Goal: Task Accomplishment & Management: Manage account settings

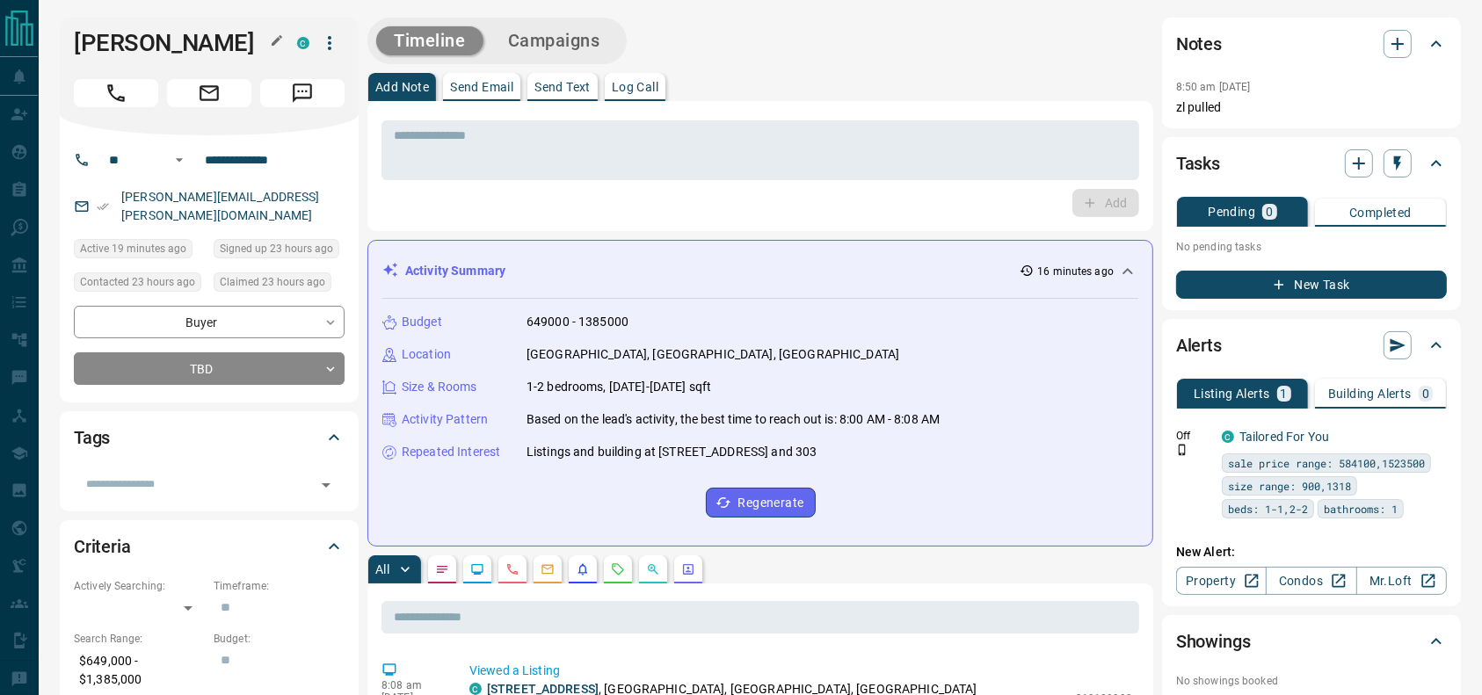
click at [122, 47] on h1 "[PERSON_NAME]" at bounding box center [172, 43] width 197 height 28
click at [78, 100] on button "Call" at bounding box center [116, 93] width 84 height 28
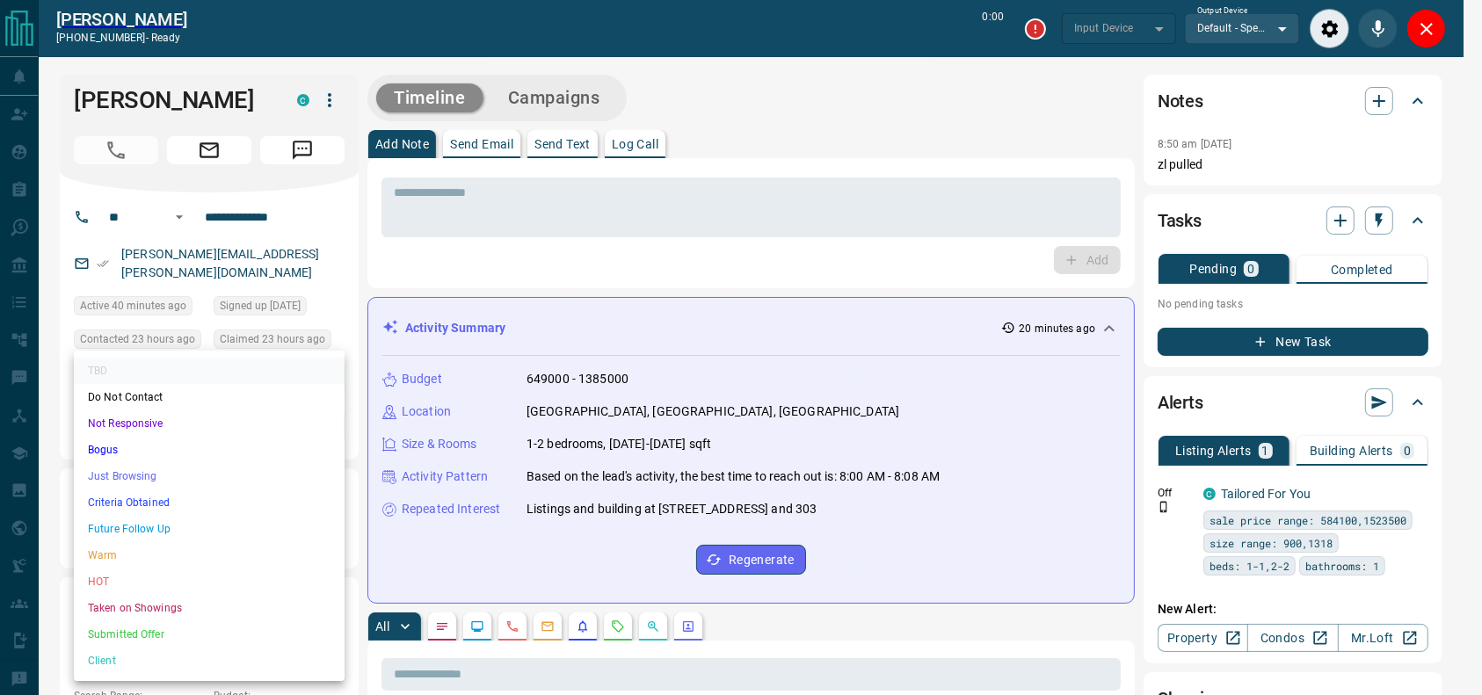
type input "*******"
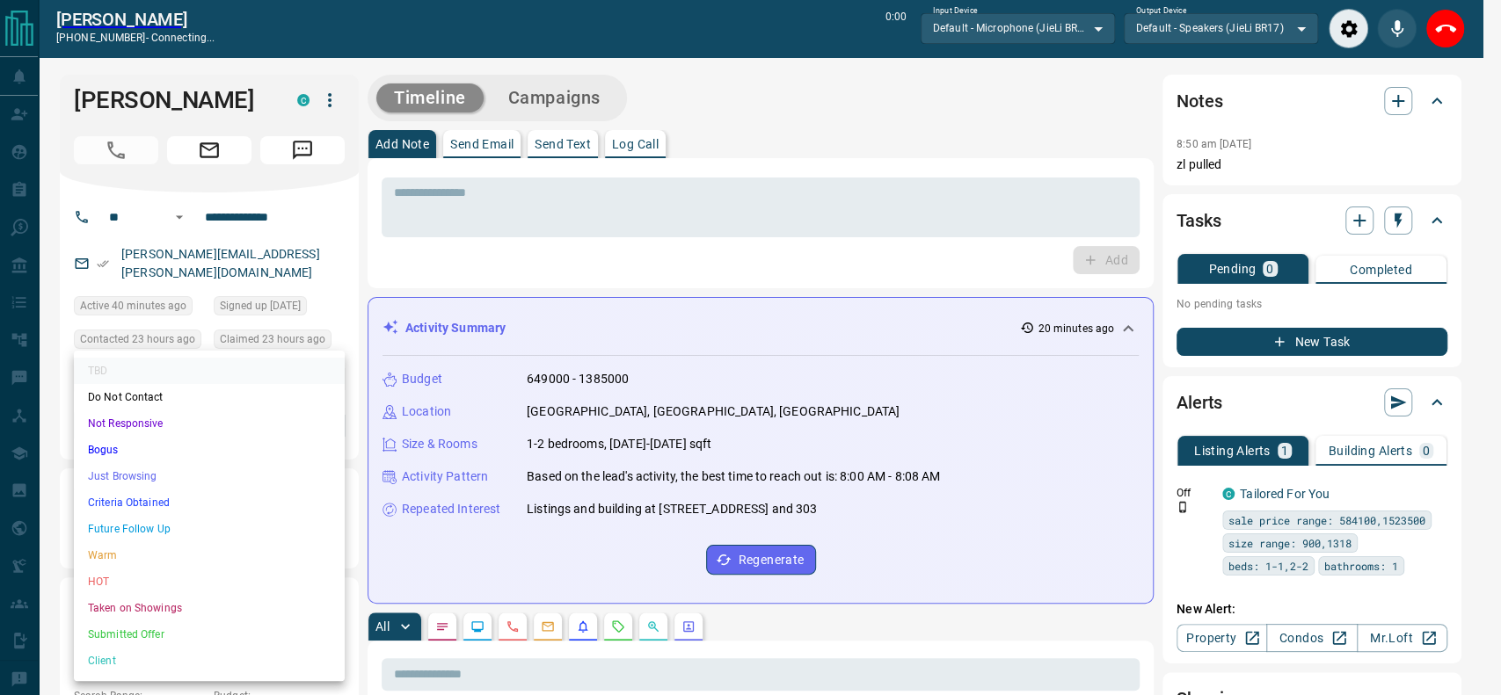
drag, startPoint x: 203, startPoint y: 464, endPoint x: 190, endPoint y: 505, distance: 42.5
click at [190, 505] on ul "TBD Do Not Contact Not Responsive Bogus Just Browsing Criteria Obtained Future …" at bounding box center [209, 516] width 271 height 331
click at [190, 505] on li "Criteria Obtained" at bounding box center [209, 503] width 271 height 26
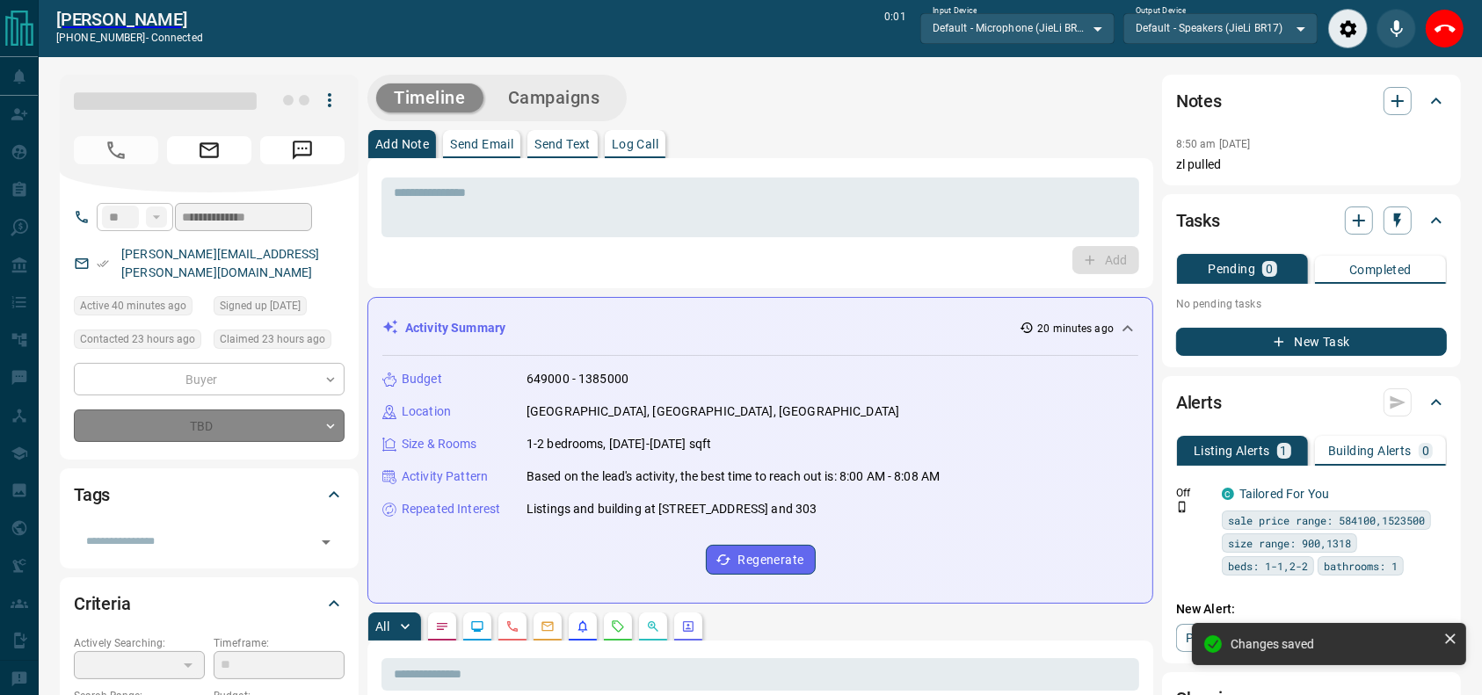
type input "*"
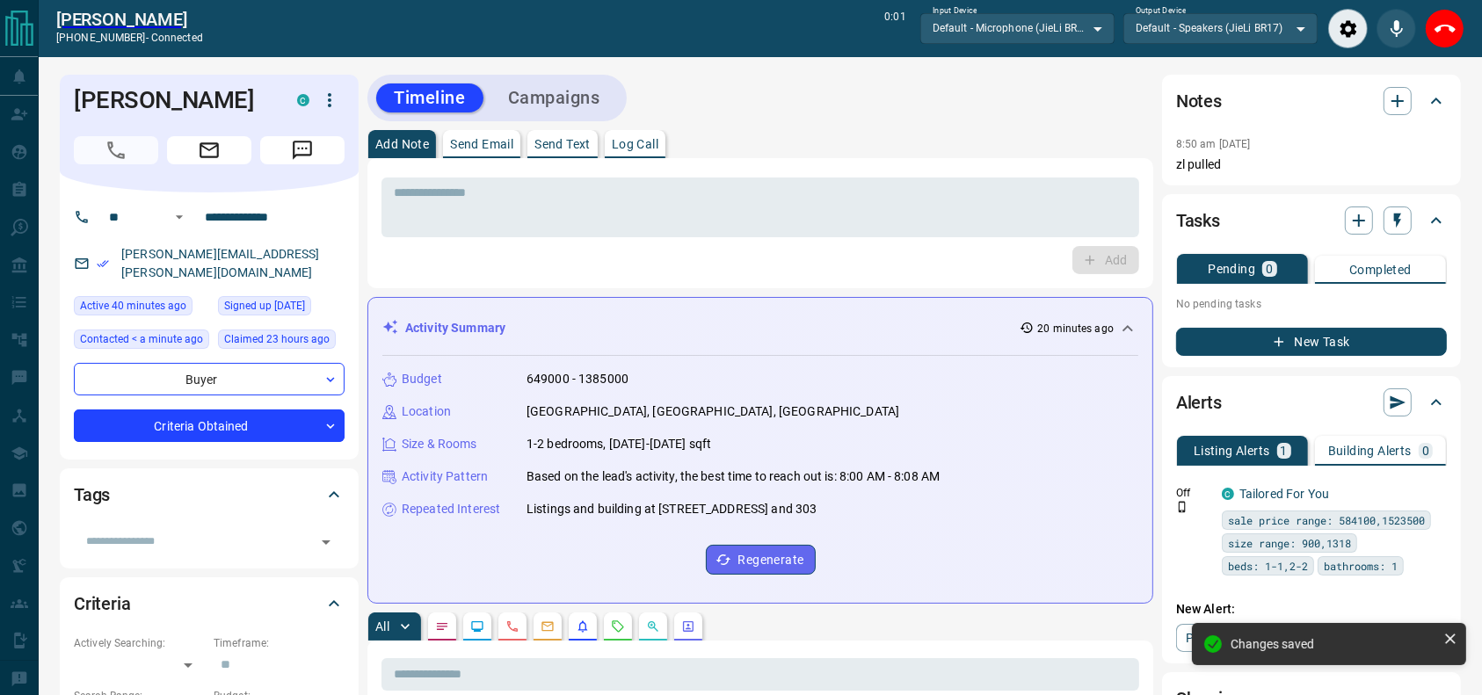
click at [883, 169] on div "* ​ Add" at bounding box center [760, 223] width 786 height 130
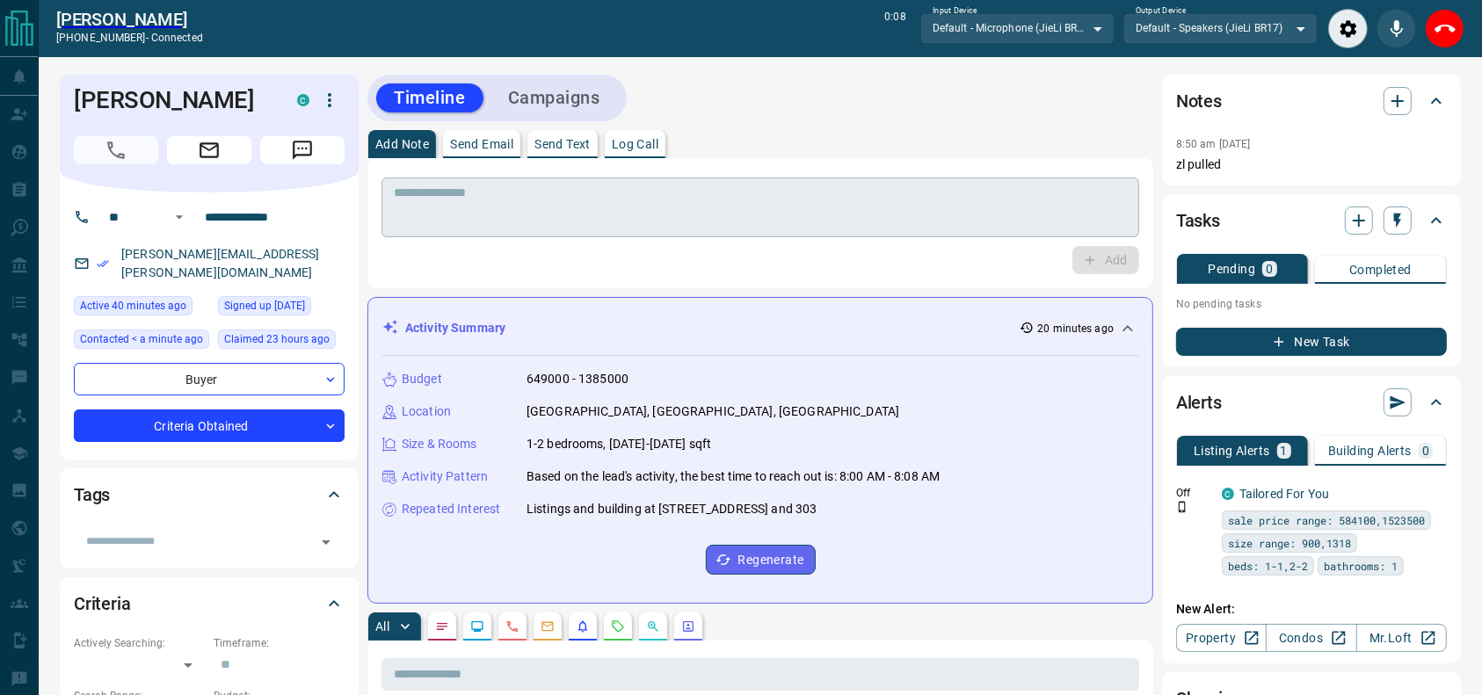
click at [938, 202] on textarea at bounding box center [760, 207] width 733 height 45
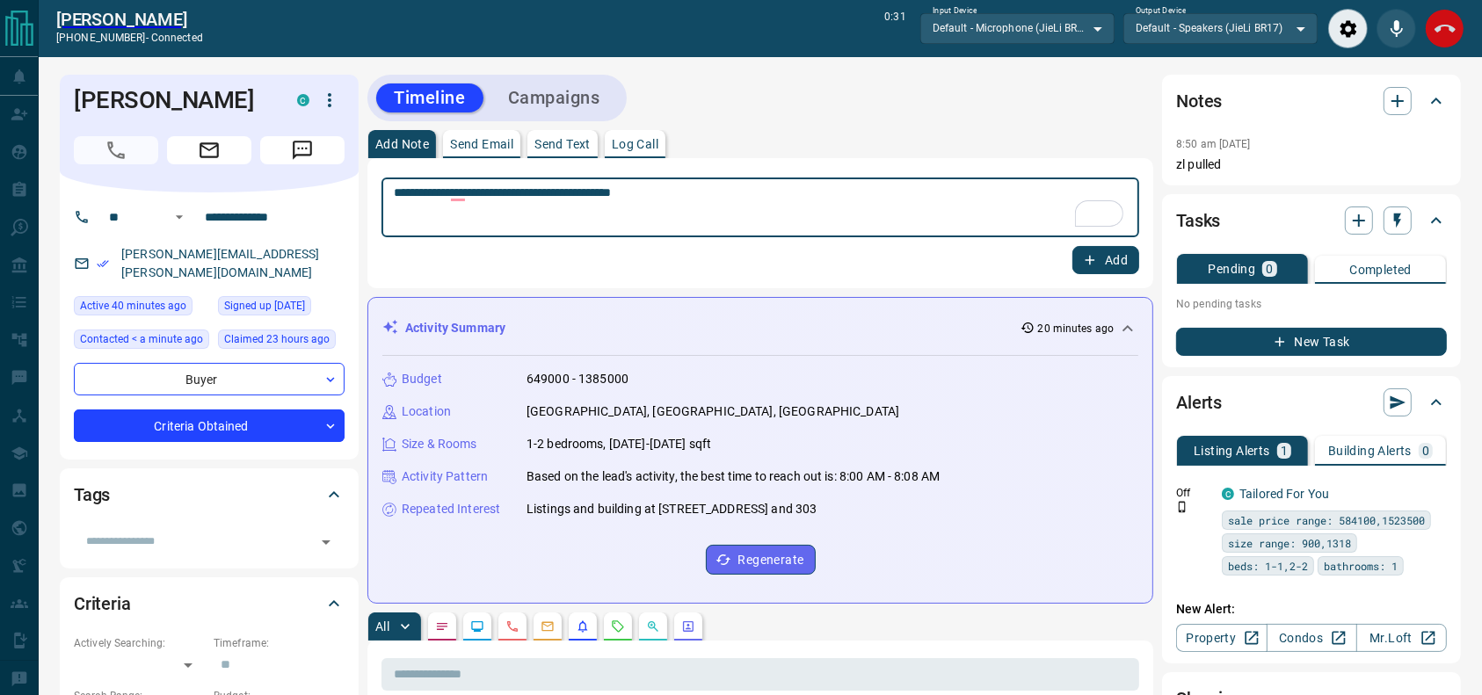
type textarea "**********"
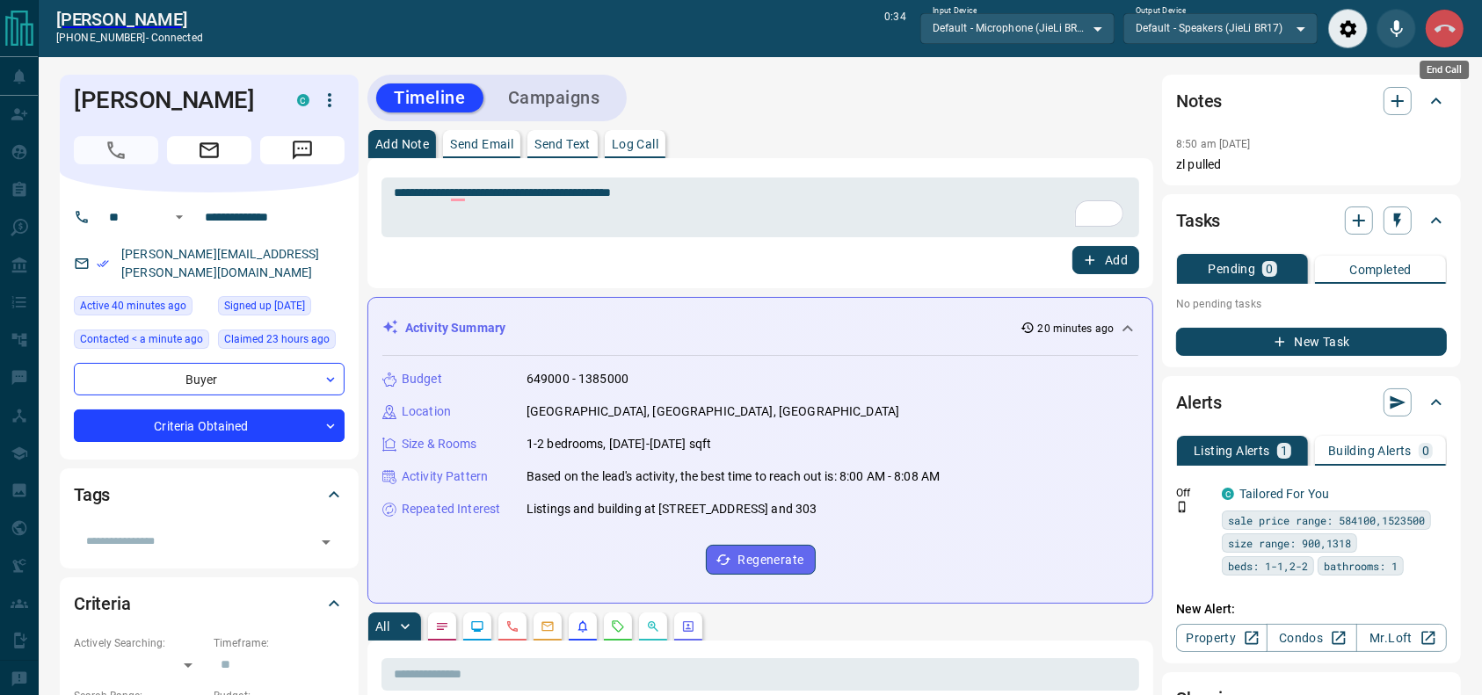
click at [1447, 19] on icon "End Call" at bounding box center [1445, 28] width 21 height 21
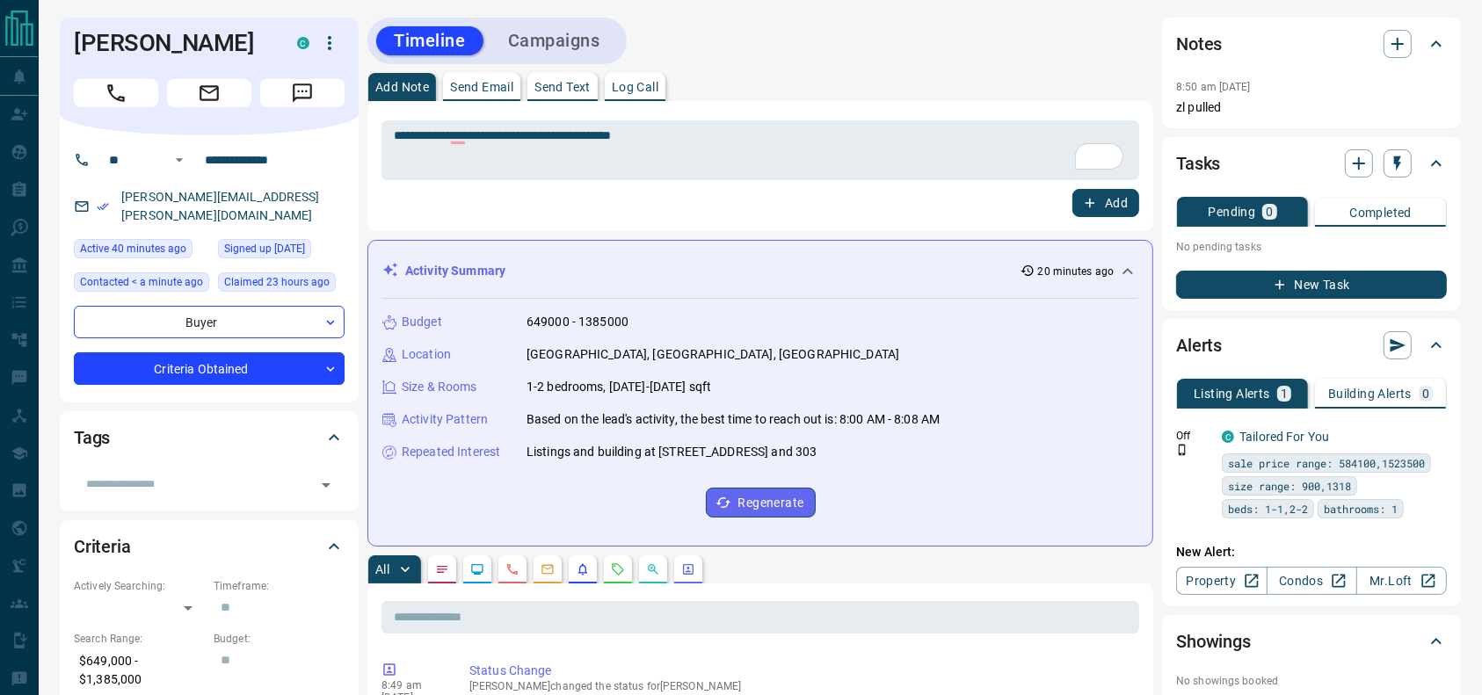
click at [1139, 209] on div "**********" at bounding box center [760, 166] width 786 height 130
click at [1130, 204] on button "Add" at bounding box center [1105, 203] width 67 height 28
click at [534, 40] on button "Campaigns" at bounding box center [554, 40] width 127 height 29
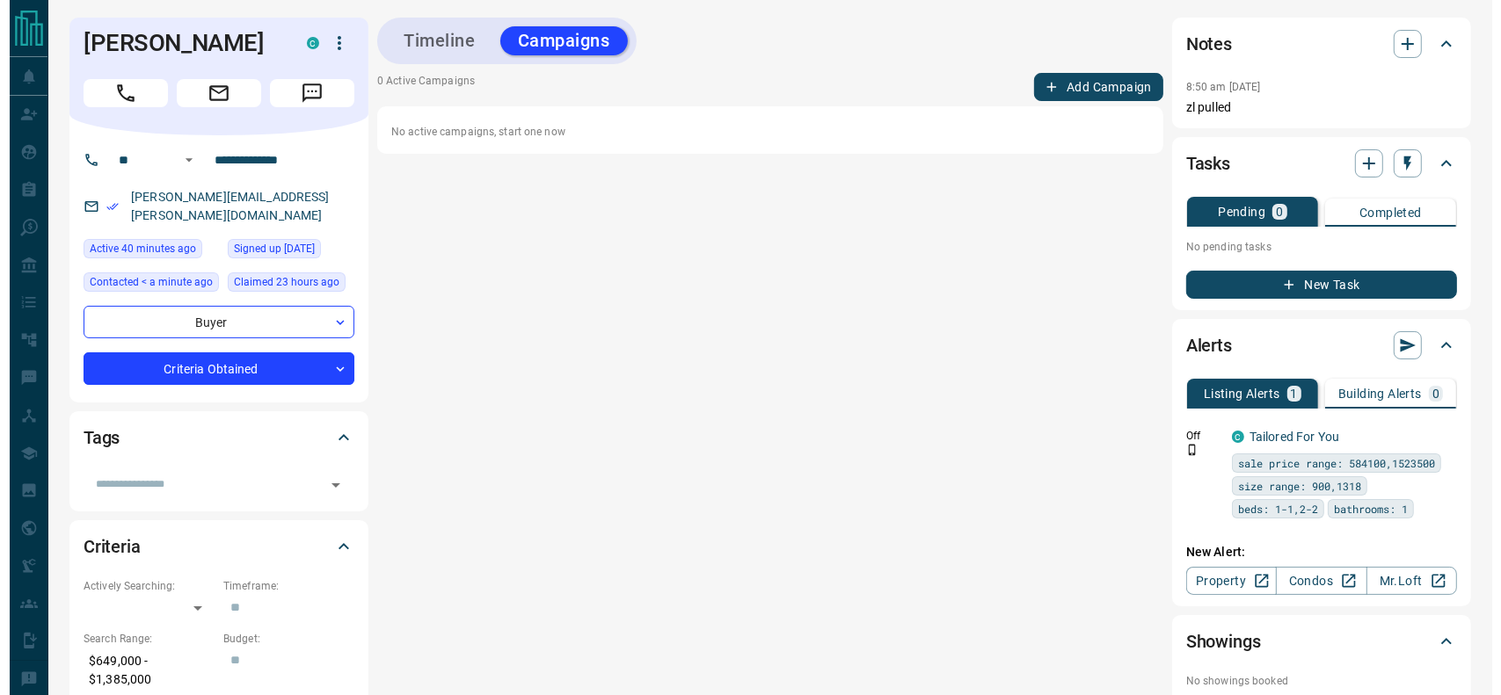
scroll to position [25, 0]
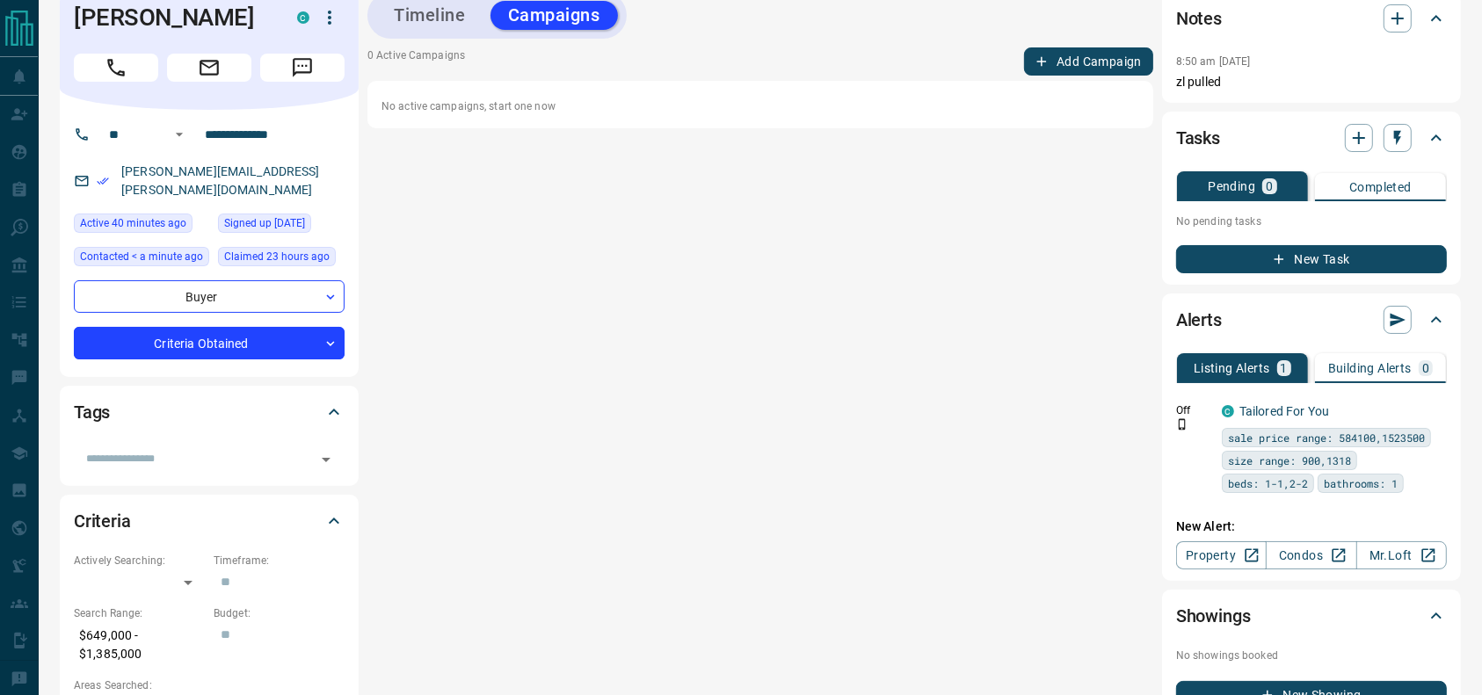
click at [1029, 68] on button "Add Campaign" at bounding box center [1088, 61] width 129 height 28
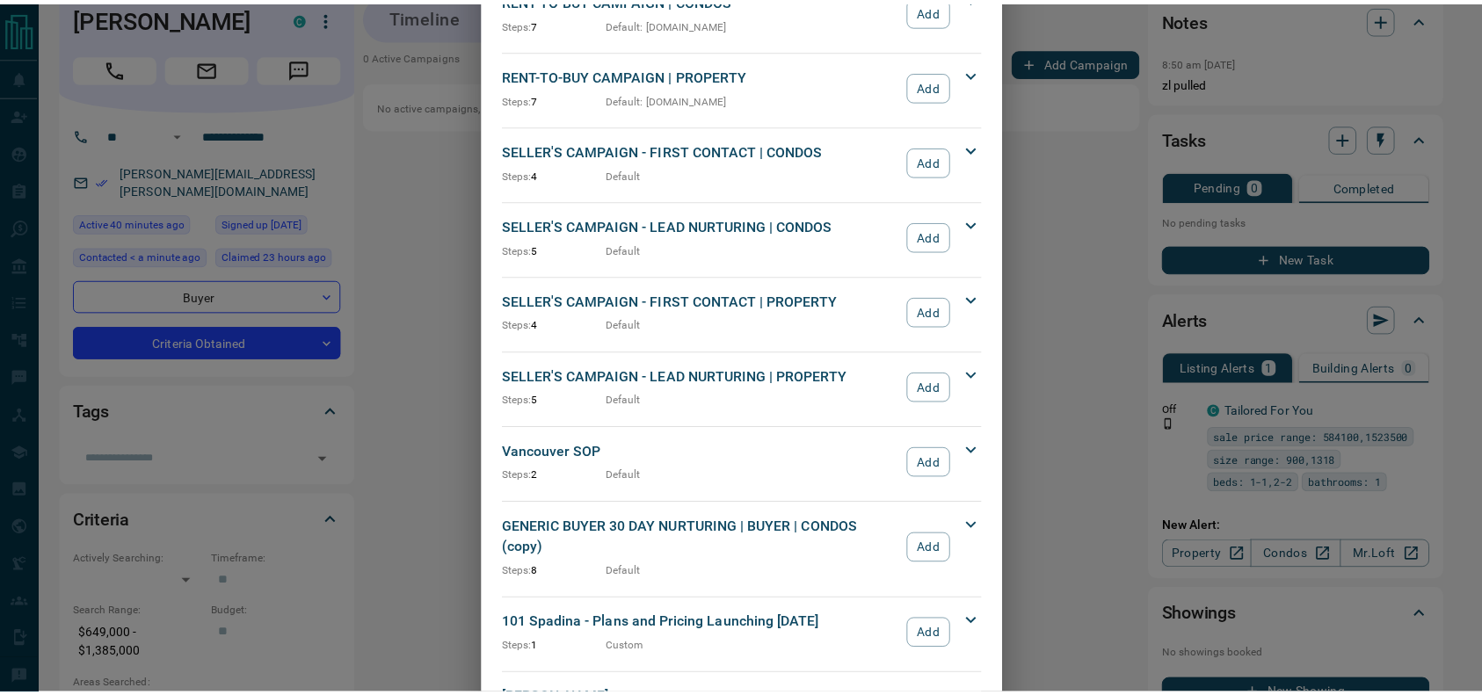
scroll to position [1571, 0]
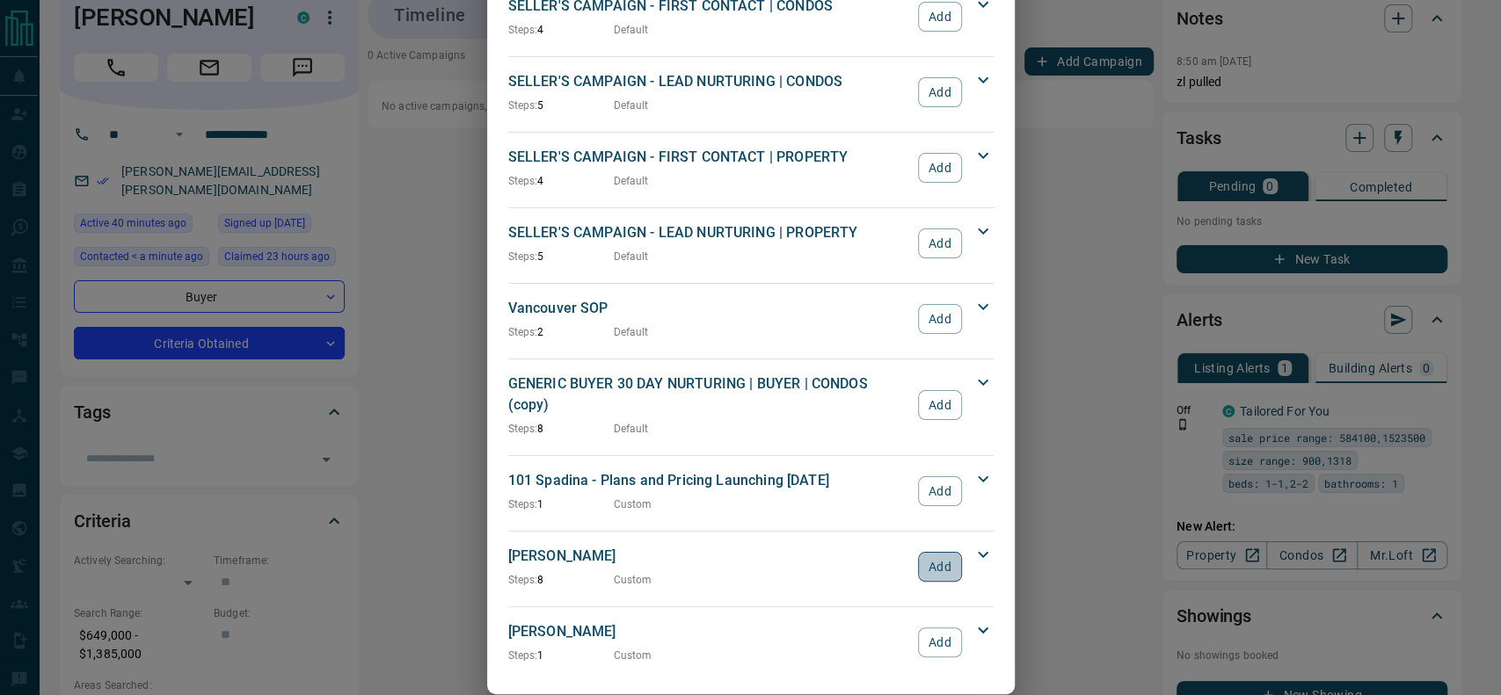
click at [928, 552] on button "Add" at bounding box center [939, 567] width 43 height 30
